Goal: Task Accomplishment & Management: Use online tool/utility

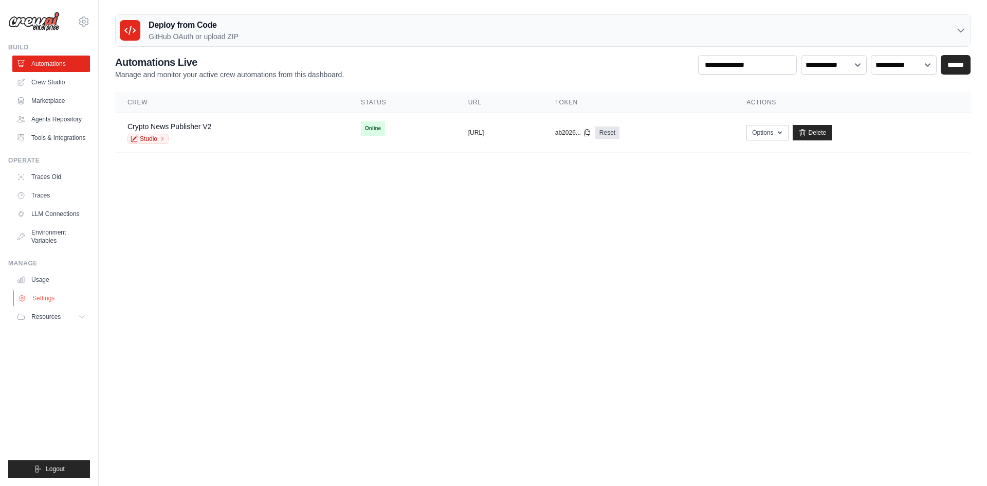
click at [68, 296] on link "Settings" at bounding box center [52, 298] width 78 height 16
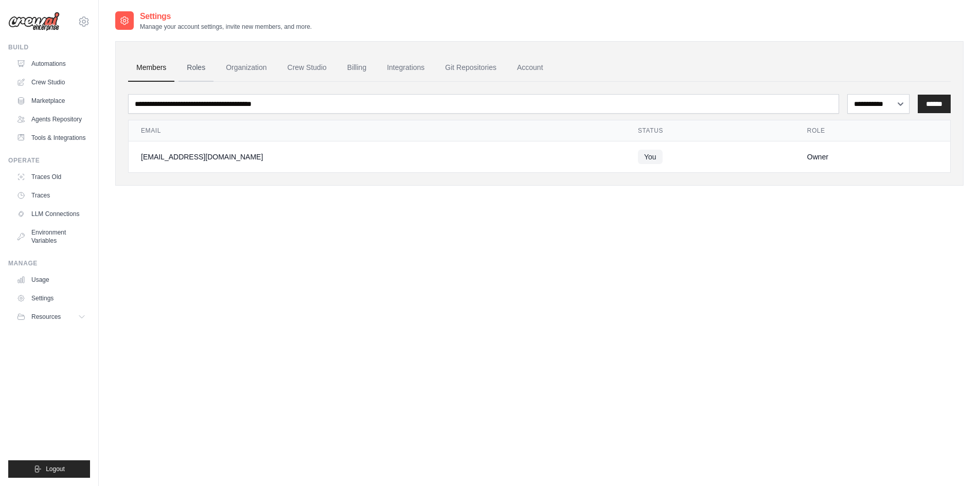
click at [209, 60] on link "Roles" at bounding box center [195, 68] width 35 height 28
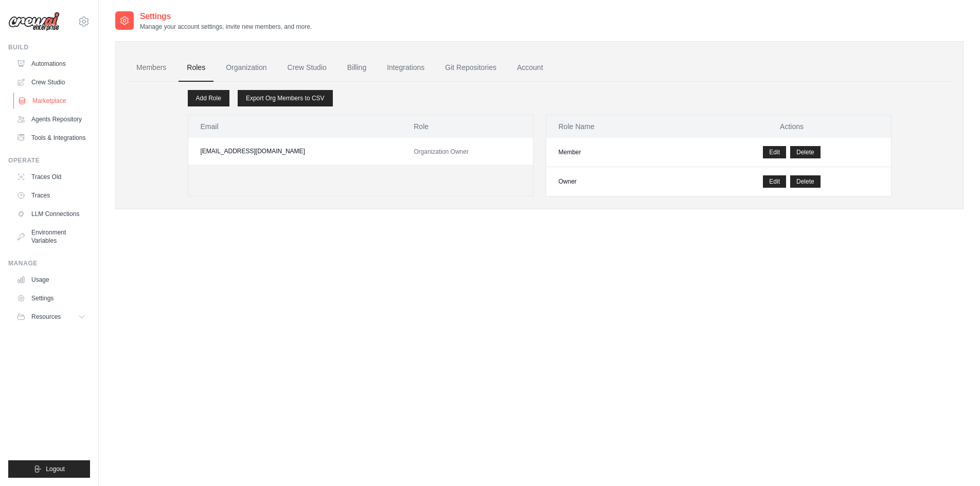
click at [42, 93] on link "Marketplace" at bounding box center [52, 101] width 78 height 16
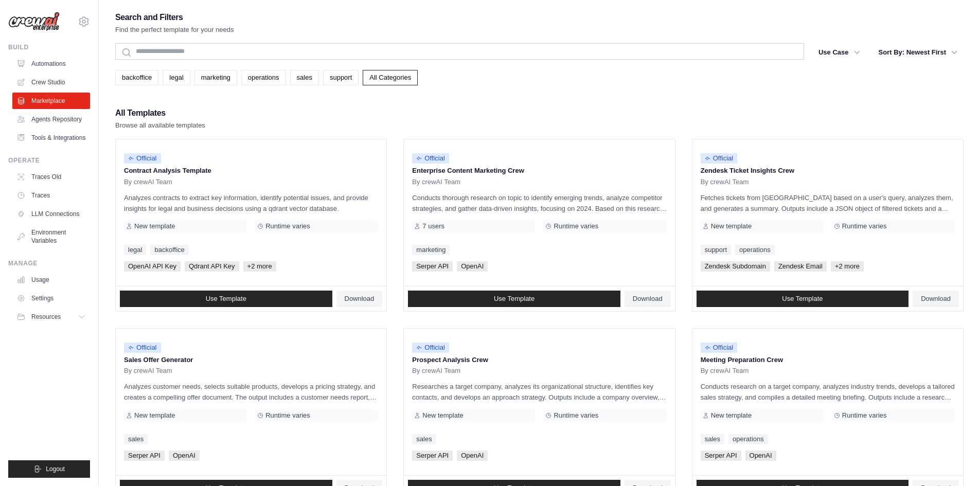
click at [50, 81] on link "Crew Studio" at bounding box center [51, 82] width 78 height 16
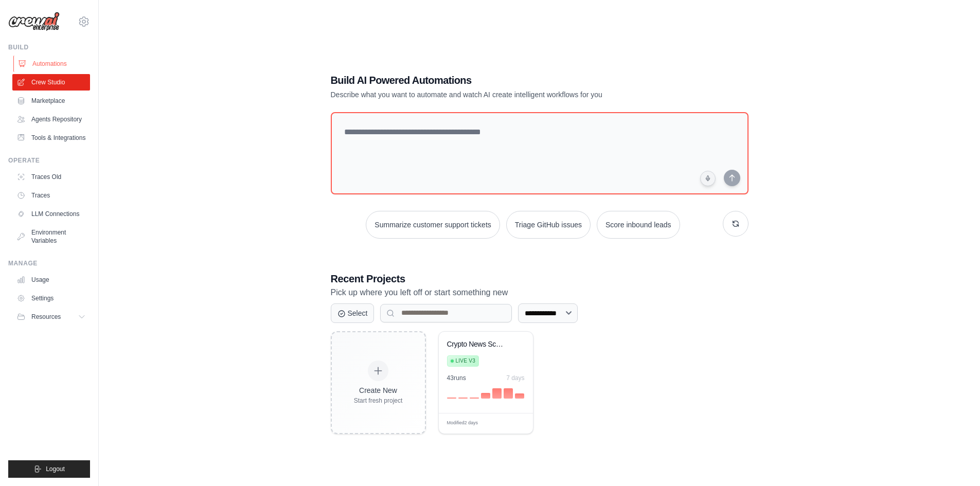
click at [49, 66] on link "Automations" at bounding box center [52, 64] width 78 height 16
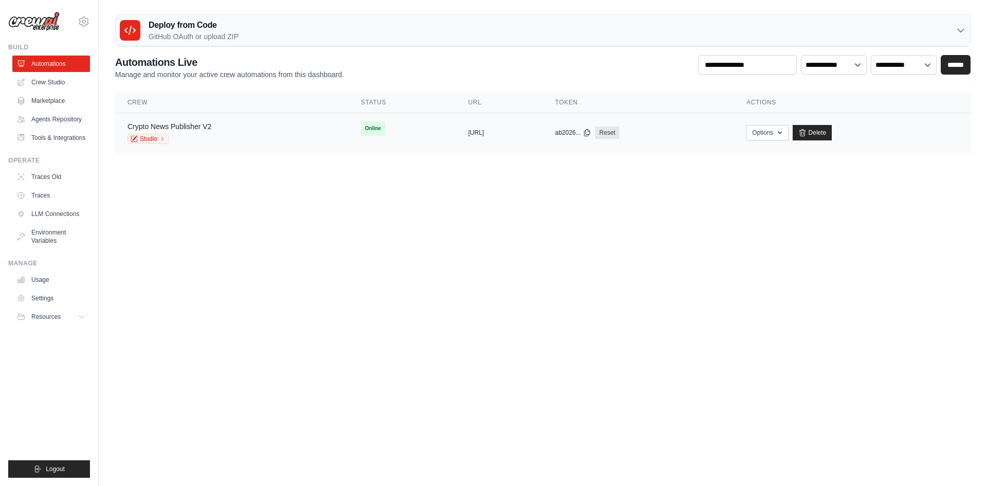
click at [148, 125] on link "Crypto News Publisher V2" at bounding box center [170, 126] width 84 height 8
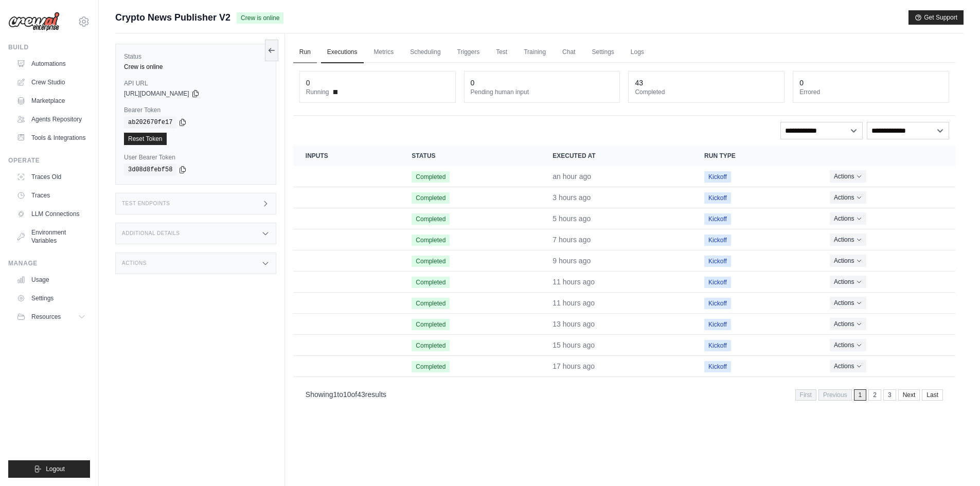
click at [302, 51] on link "Run" at bounding box center [305, 53] width 24 height 22
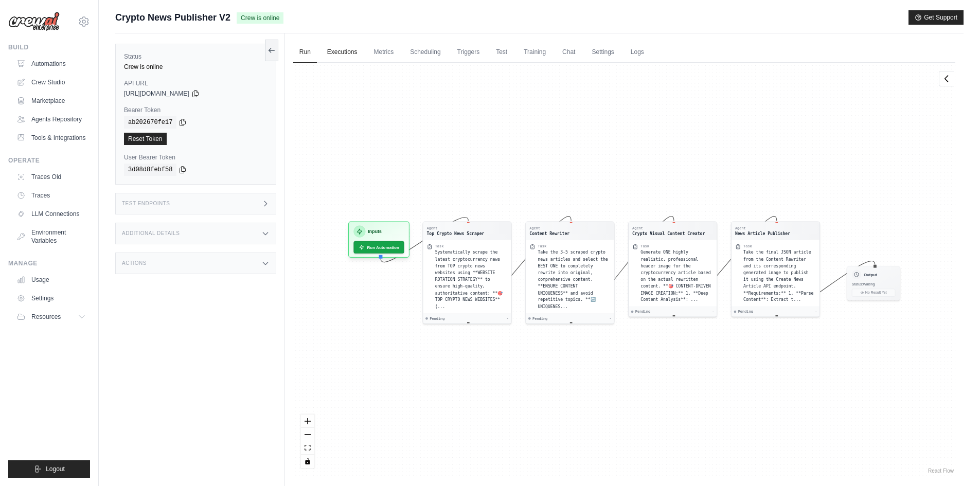
click at [331, 50] on link "Executions" at bounding box center [342, 53] width 43 height 22
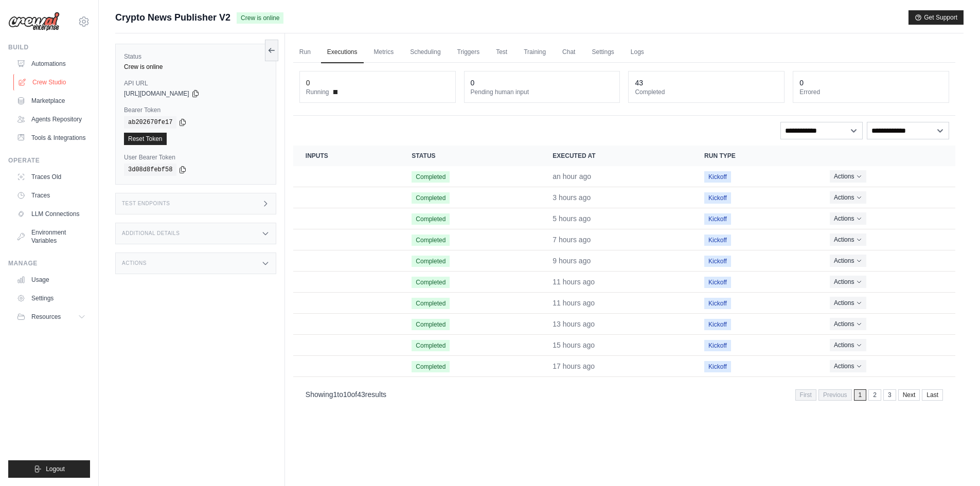
click at [54, 83] on link "Crew Studio" at bounding box center [52, 82] width 78 height 16
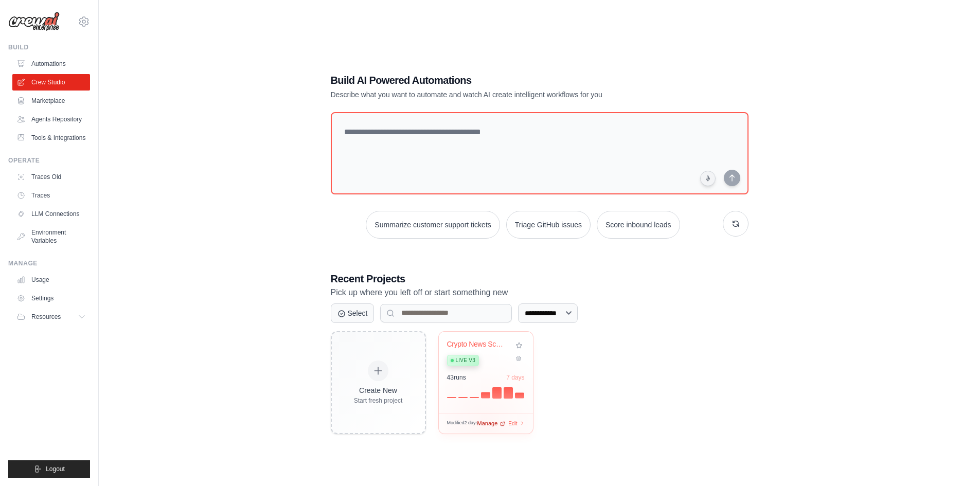
click at [483, 423] on div "Modified 2 days Manage Edit" at bounding box center [486, 424] width 78 height 8
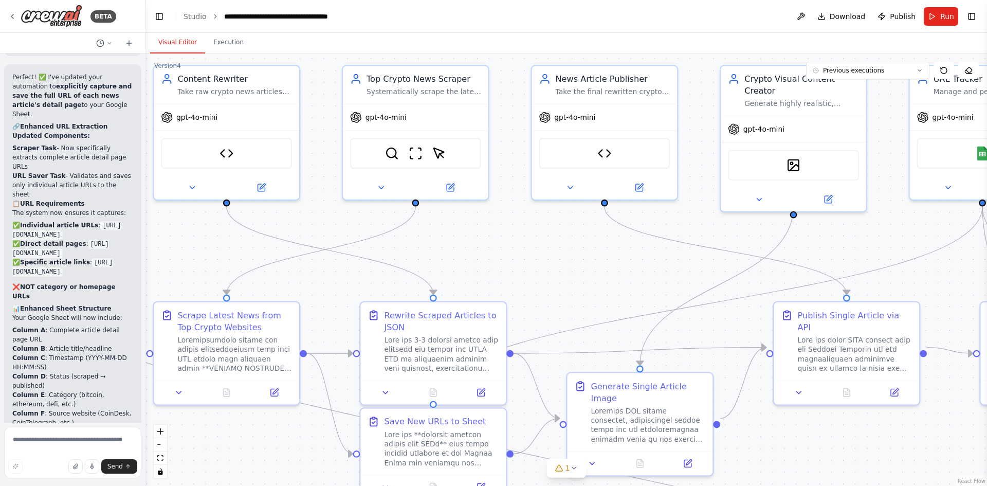
scroll to position [4796, 0]
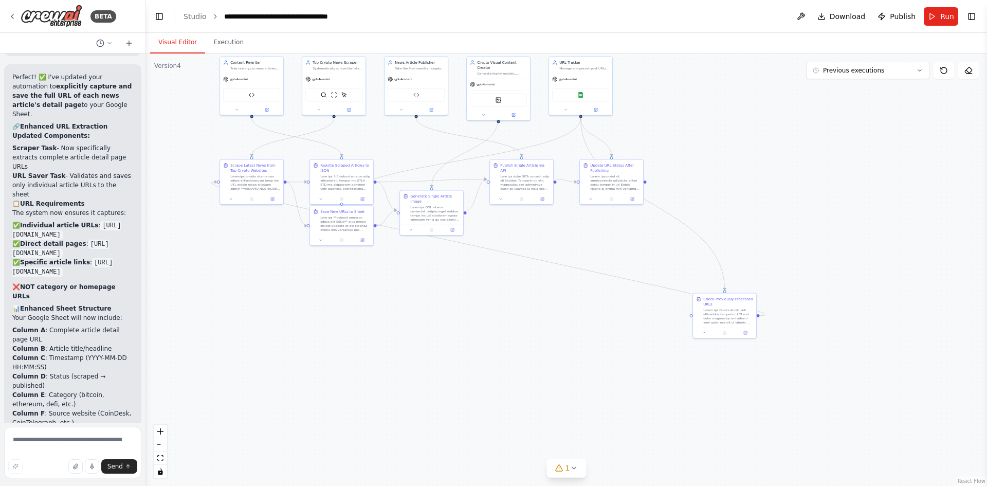
drag, startPoint x: 812, startPoint y: 434, endPoint x: 650, endPoint y: 246, distance: 248.0
click at [650, 246] on div ".deletable-edge-delete-btn { width: 20px; height: 20px; border: 0px solid #ffff…" at bounding box center [566, 269] width 841 height 432
click at [724, 304] on div "Check Previously Processed URLs" at bounding box center [728, 301] width 50 height 10
click at [745, 332] on icon at bounding box center [745, 331] width 3 height 3
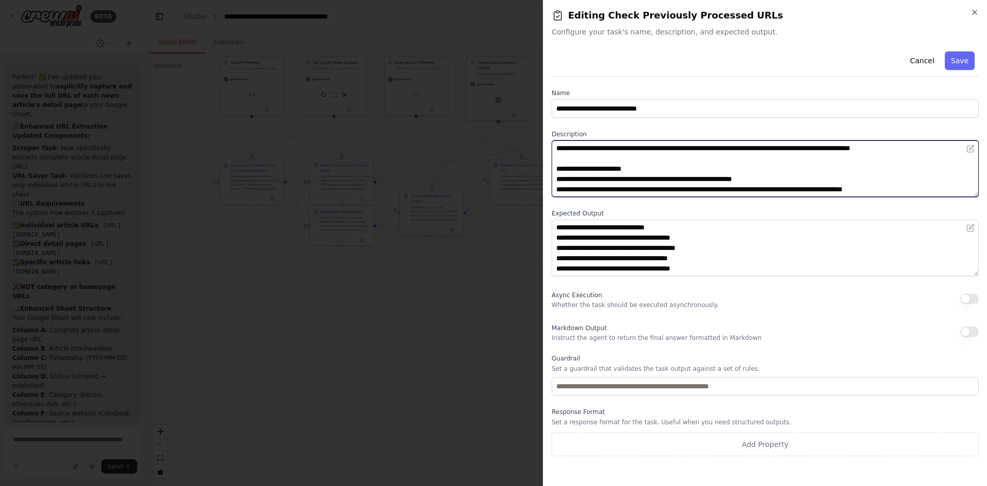
scroll to position [6, 0]
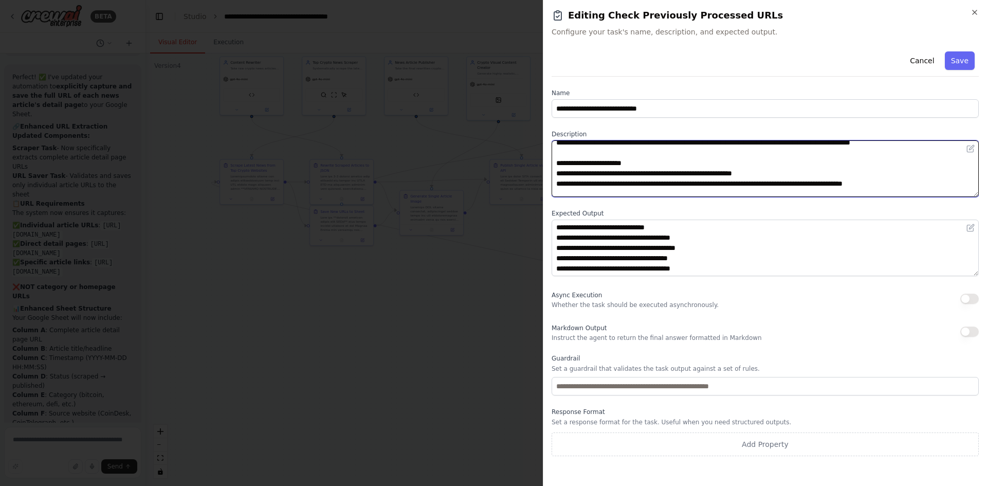
drag, startPoint x: 589, startPoint y: 190, endPoint x: 955, endPoint y: 187, distance: 366.1
click at [955, 187] on textarea at bounding box center [765, 168] width 427 height 57
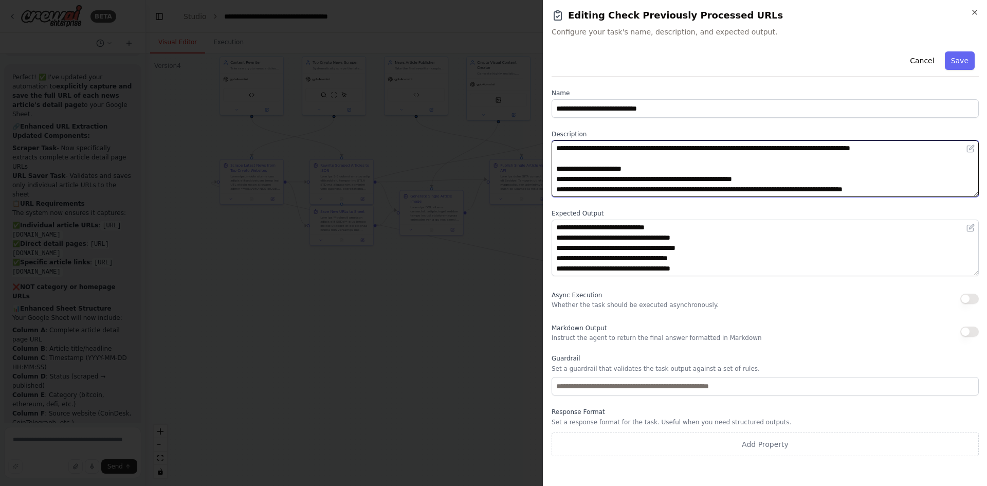
click at [604, 167] on textarea at bounding box center [765, 168] width 427 height 57
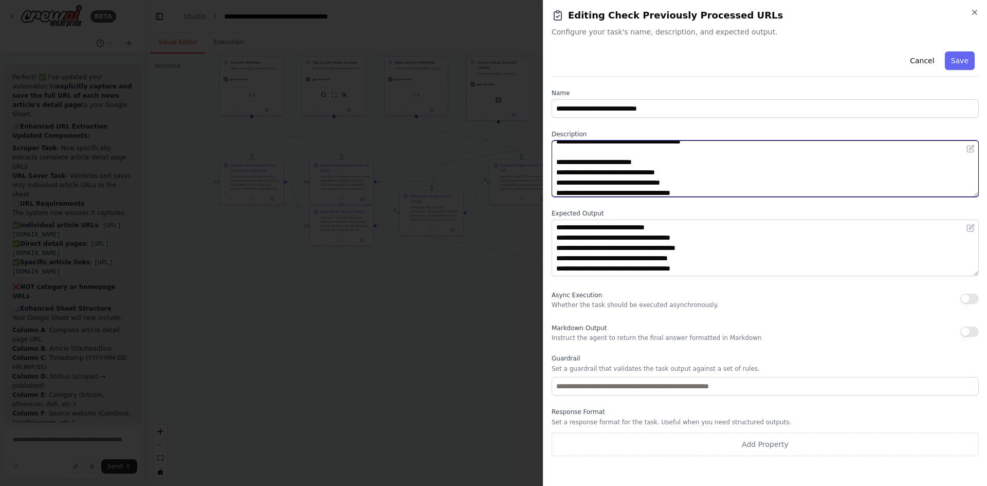
scroll to position [154, 0]
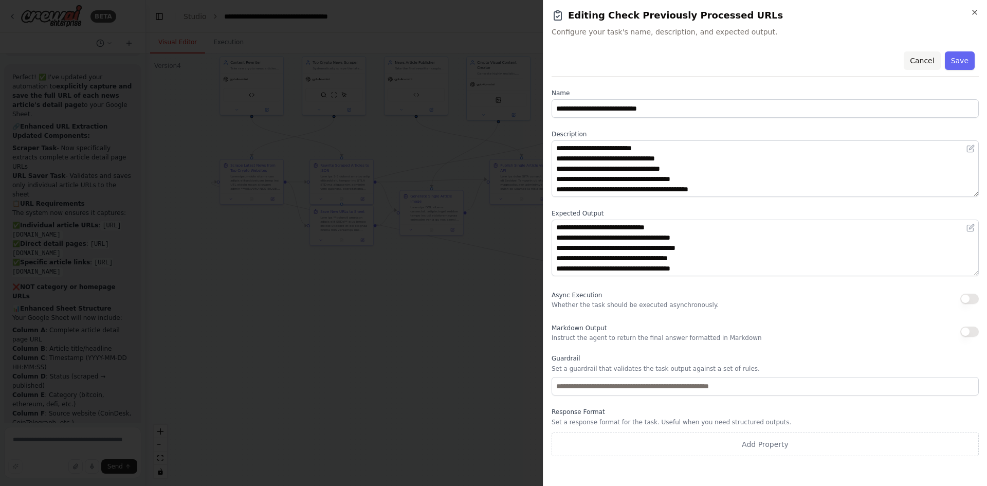
click at [919, 67] on button "Cancel" at bounding box center [922, 60] width 37 height 19
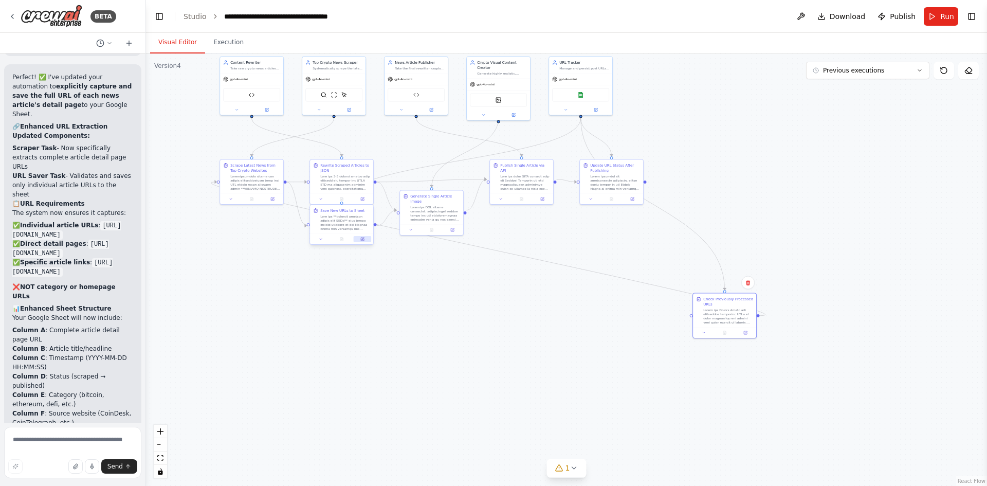
click at [361, 239] on icon at bounding box center [362, 239] width 3 height 3
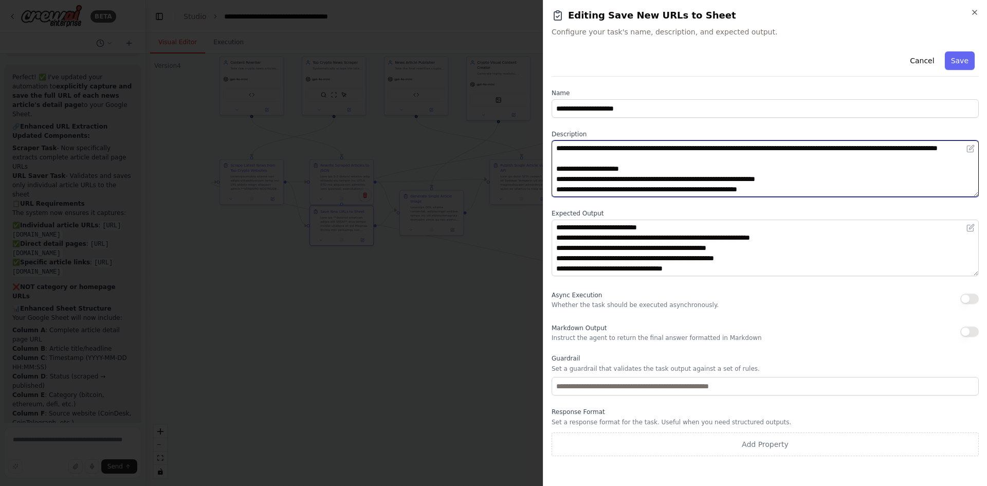
drag, startPoint x: 707, startPoint y: 149, endPoint x: 791, endPoint y: 149, distance: 83.8
click at [791, 149] on textarea at bounding box center [765, 168] width 427 height 57
drag, startPoint x: 825, startPoint y: 151, endPoint x: 944, endPoint y: 151, distance: 118.8
click at [944, 151] on textarea at bounding box center [765, 168] width 427 height 57
click at [723, 173] on textarea at bounding box center [765, 168] width 427 height 57
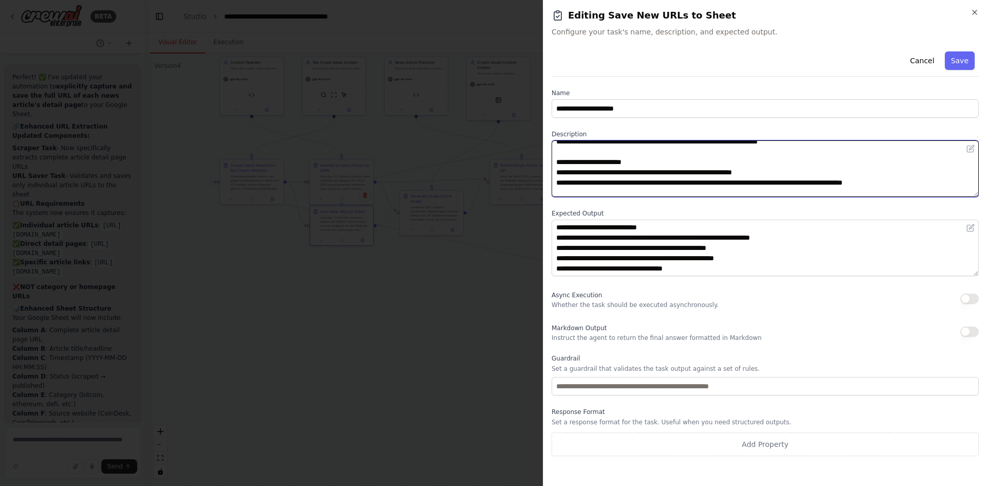
scroll to position [103, 0]
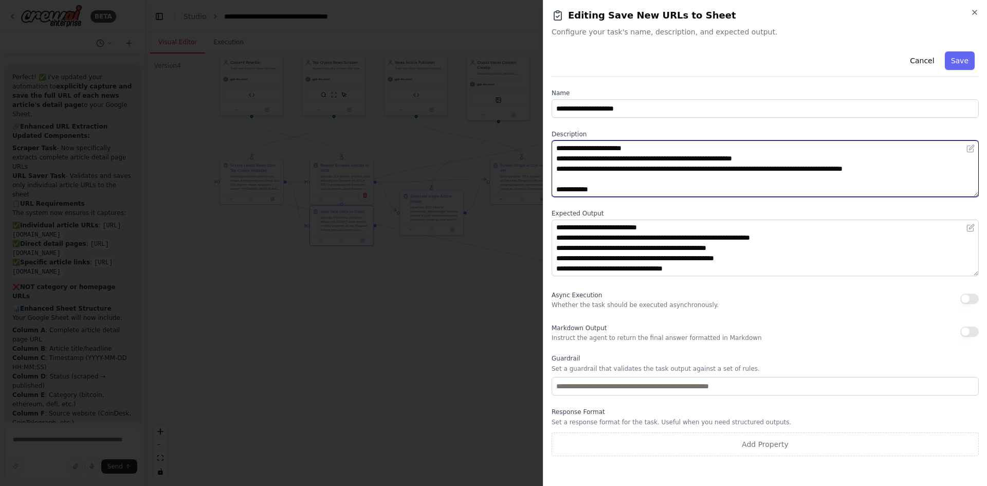
drag, startPoint x: 589, startPoint y: 179, endPoint x: 950, endPoint y: 177, distance: 361.0
click at [950, 177] on textarea at bounding box center [765, 168] width 427 height 57
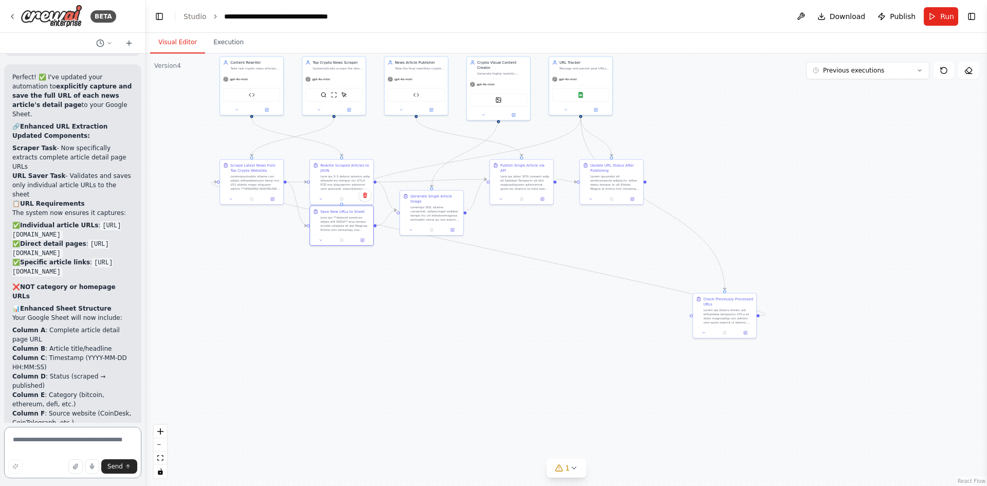
click at [68, 446] on textarea at bounding box center [72, 452] width 137 height 51
type textarea "**********"
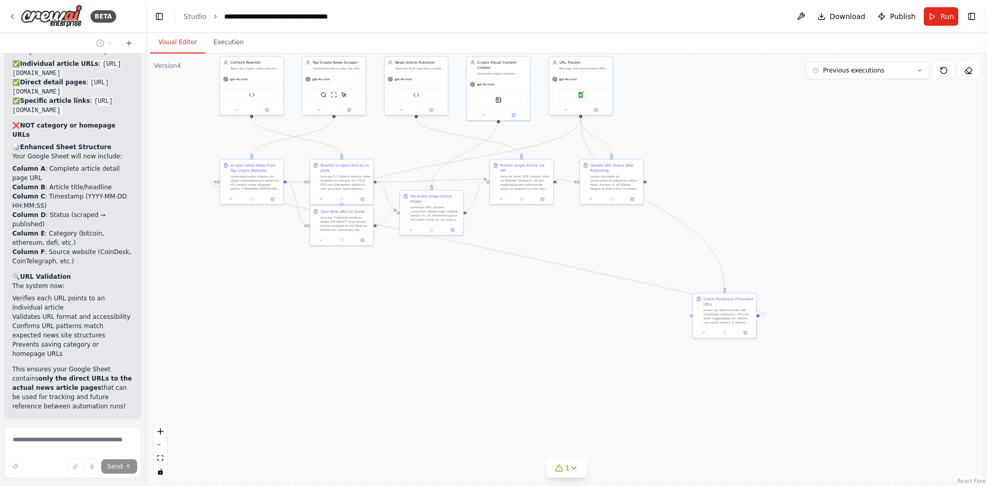
scroll to position [4967, 0]
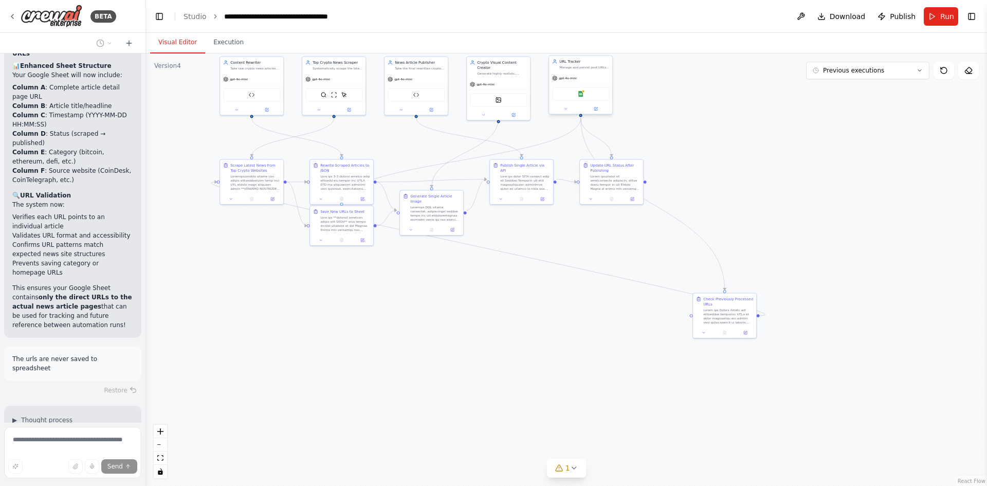
click at [584, 96] on div "Google Sheets" at bounding box center [580, 93] width 57 height 13
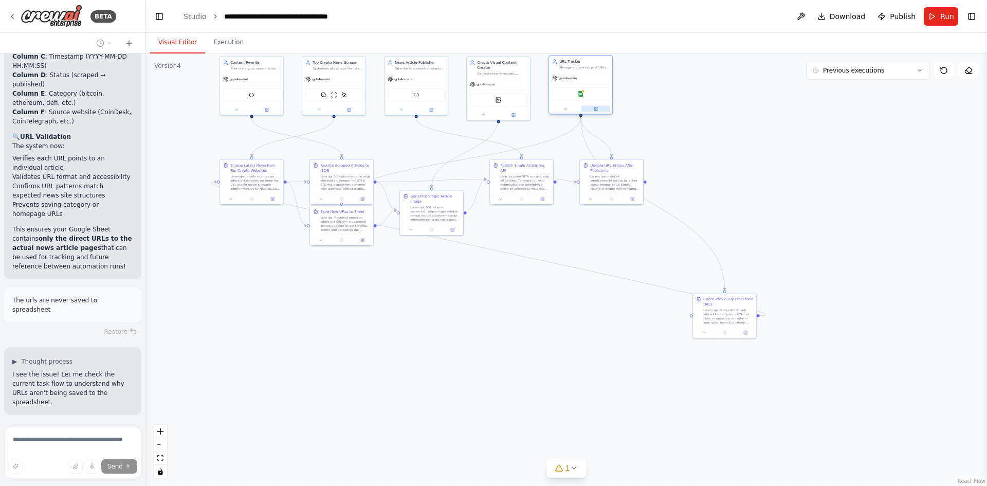
click at [590, 109] on button at bounding box center [596, 109] width 29 height 6
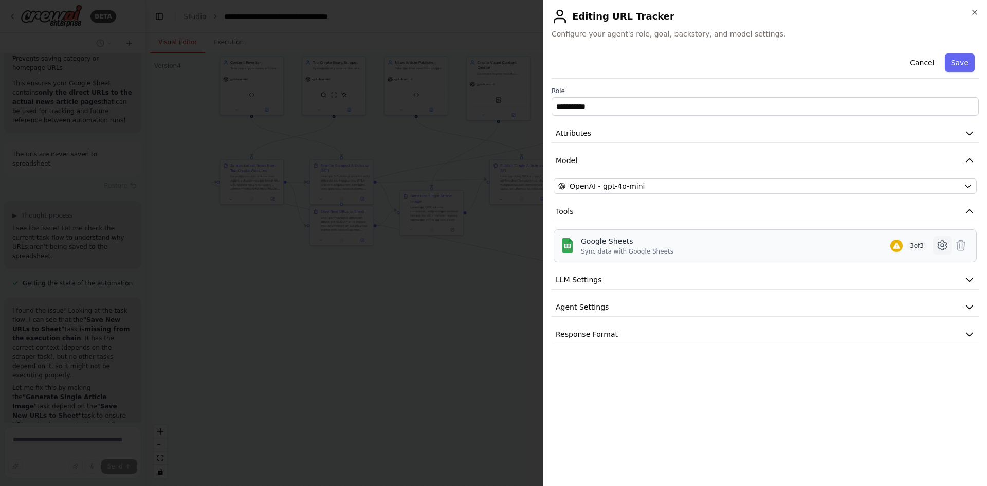
scroll to position [5252, 0]
click at [938, 241] on icon at bounding box center [942, 245] width 12 height 12
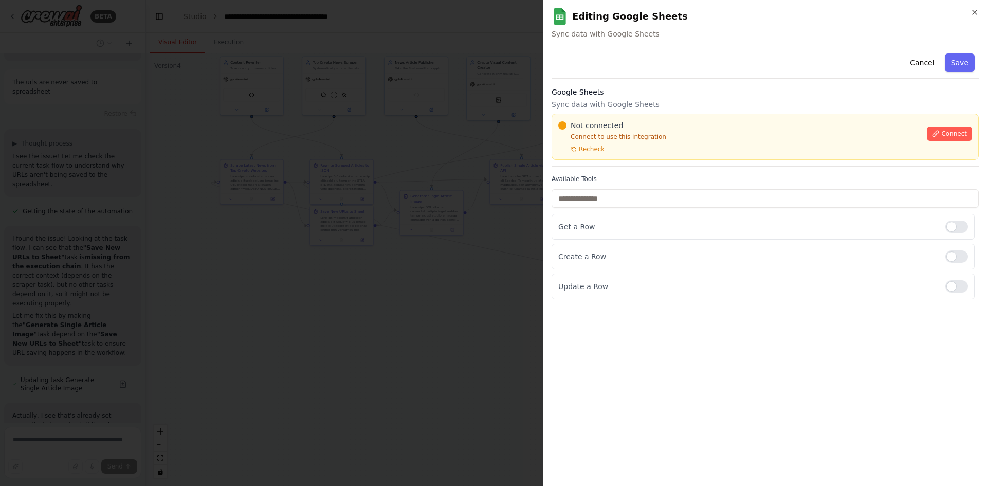
scroll to position [5324, 0]
click at [960, 134] on span "Connect" at bounding box center [954, 134] width 26 height 8
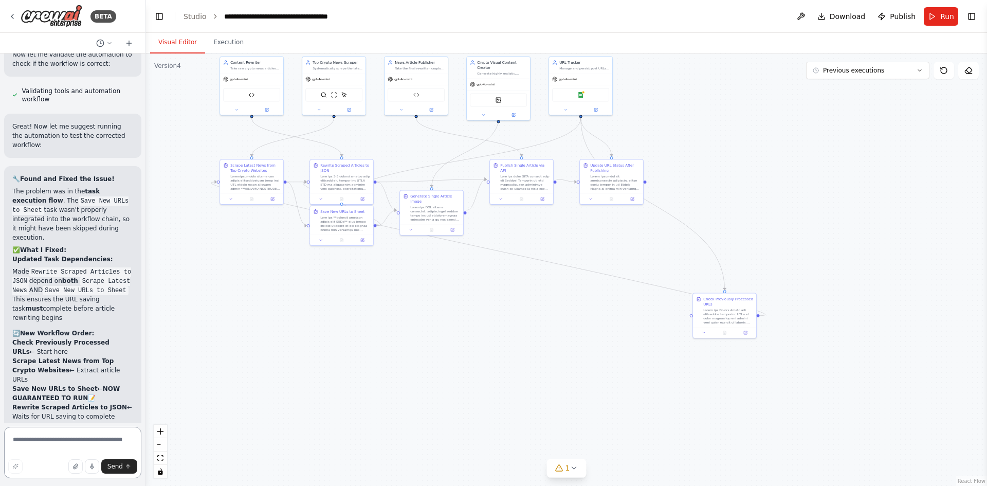
scroll to position [5822, 0]
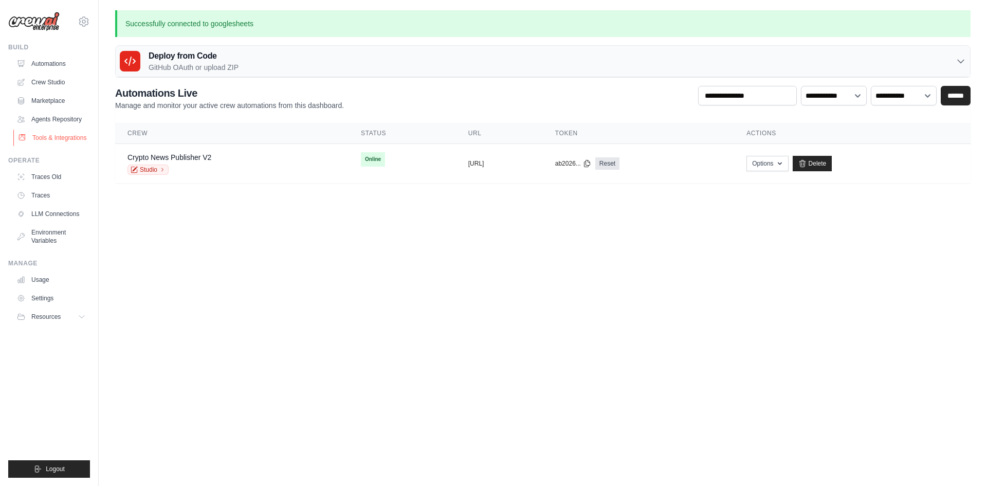
click at [58, 133] on link "Tools & Integrations" at bounding box center [52, 138] width 78 height 16
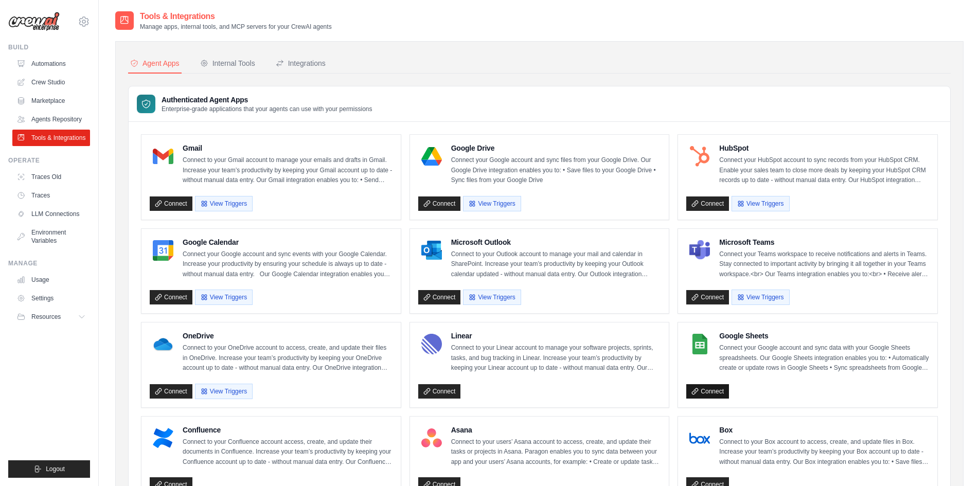
click at [714, 389] on link "Connect" at bounding box center [707, 391] width 43 height 14
click at [247, 61] on div "Internal Tools" at bounding box center [227, 63] width 55 height 10
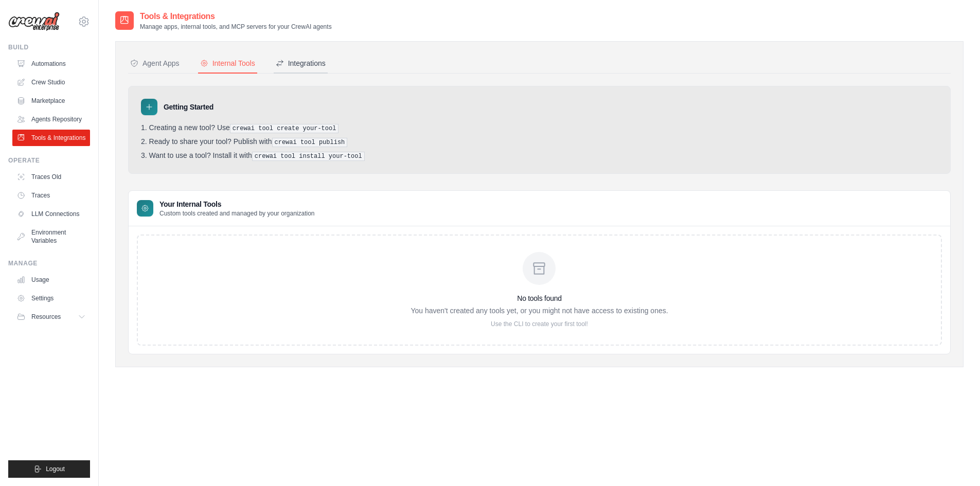
click at [285, 63] on div "Integrations" at bounding box center [301, 63] width 50 height 10
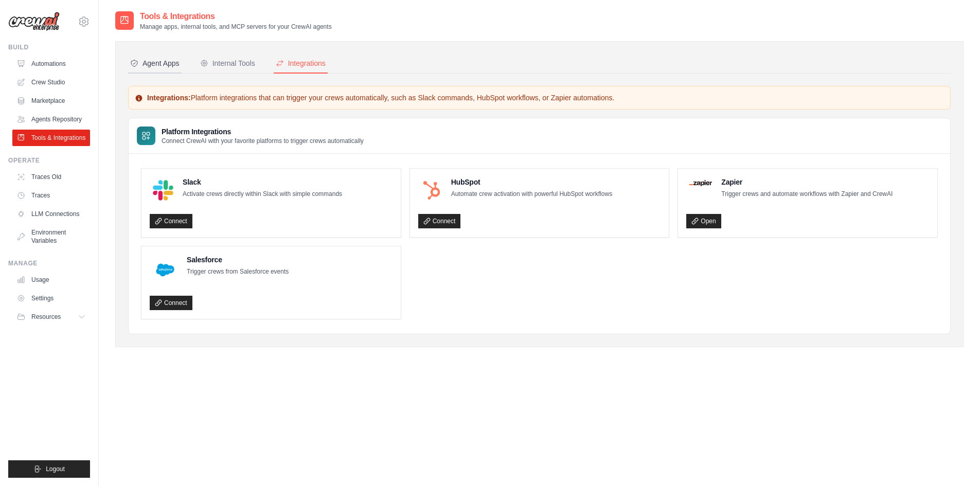
click at [159, 62] on div "Agent Apps" at bounding box center [154, 63] width 49 height 10
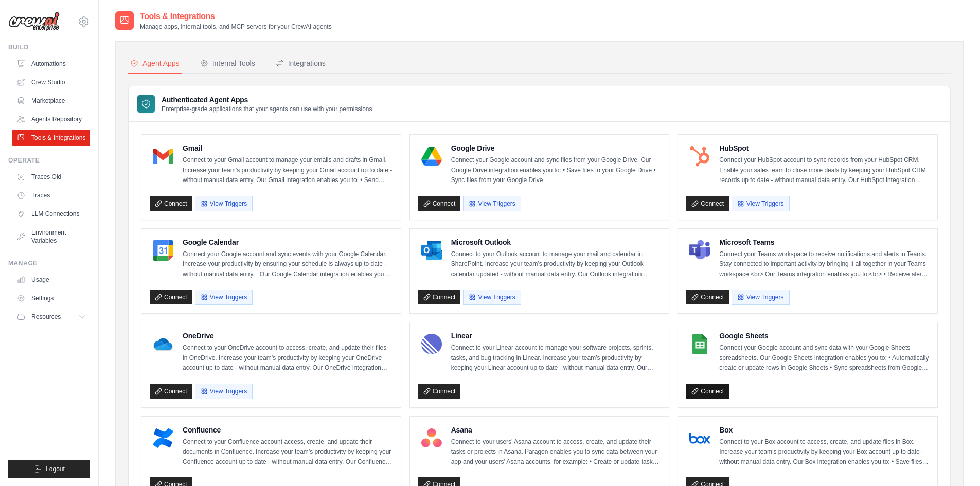
click at [711, 393] on link "Connect" at bounding box center [707, 391] width 43 height 14
